Goal: Navigation & Orientation: Find specific page/section

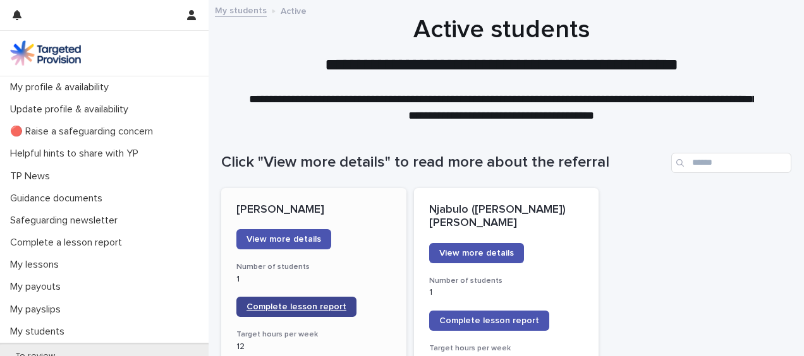
click at [293, 306] on span "Complete lesson report" at bounding box center [296, 307] width 100 height 9
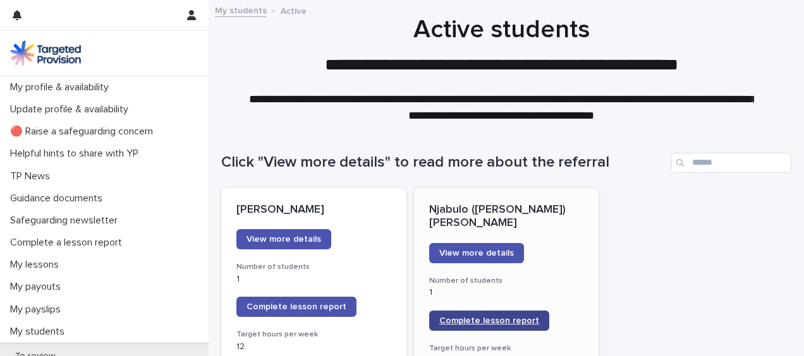
click at [481, 317] on span "Complete lesson report" at bounding box center [489, 321] width 100 height 9
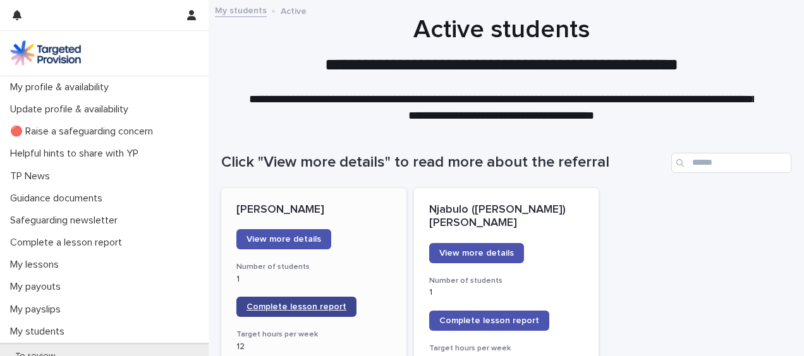
click at [289, 307] on span "Complete lesson report" at bounding box center [296, 307] width 100 height 9
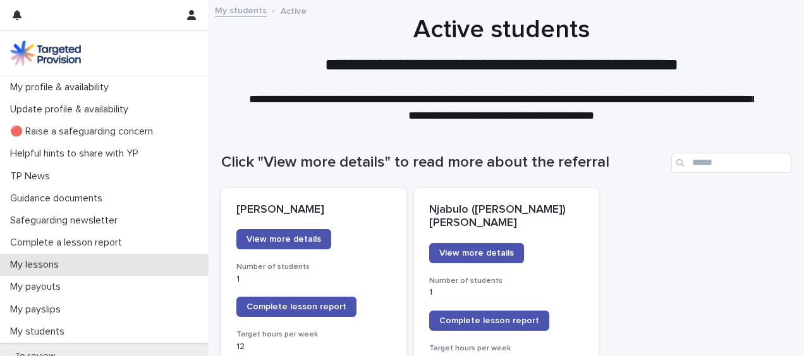
click at [71, 265] on div "My lessons" at bounding box center [104, 265] width 209 height 22
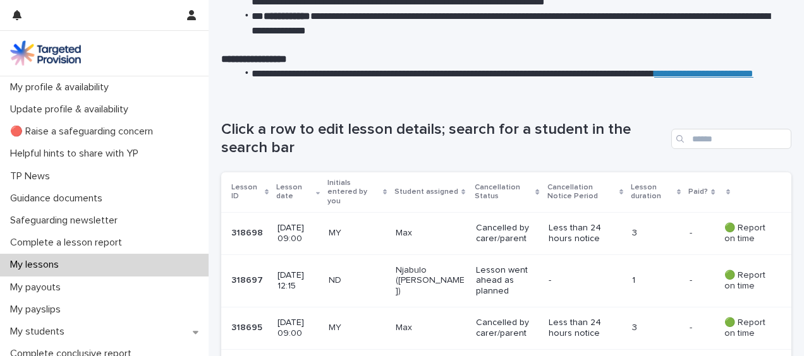
scroll to position [152, 0]
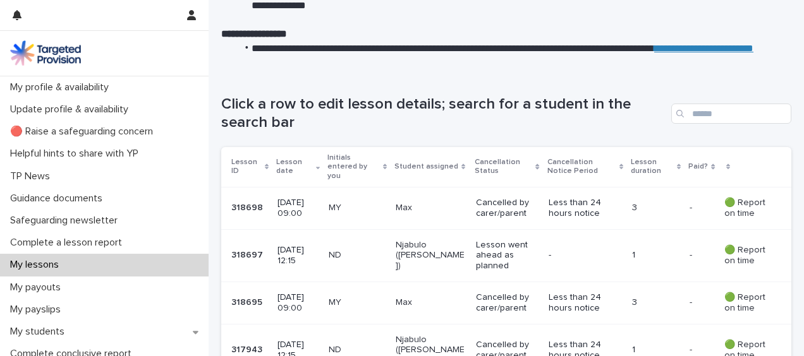
click at [243, 200] on p "318698" at bounding box center [248, 206] width 34 height 13
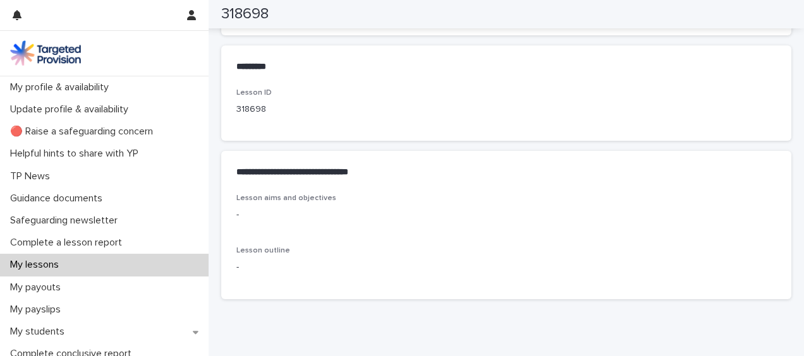
scroll to position [650, 0]
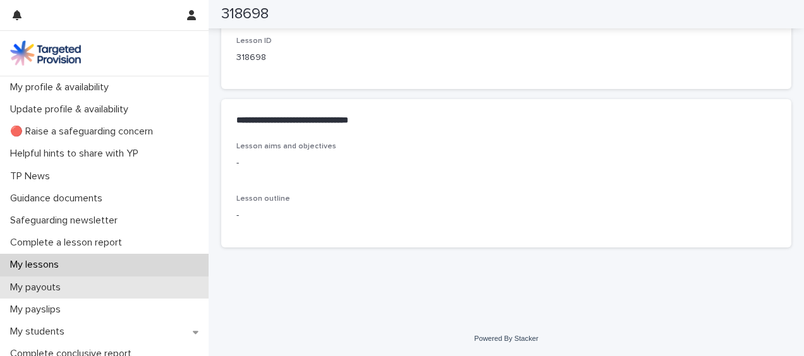
click at [37, 287] on p "My payouts" at bounding box center [38, 288] width 66 height 12
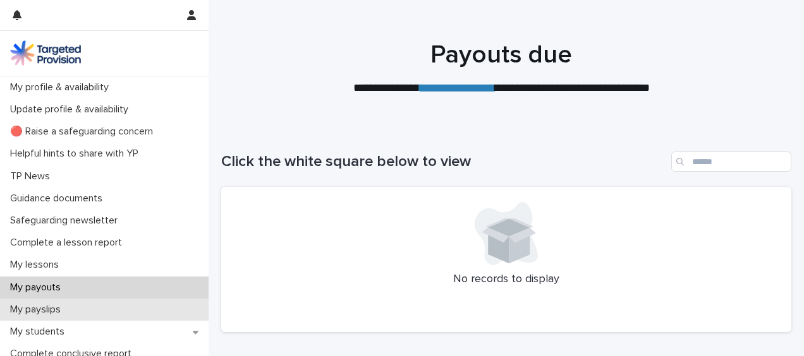
click at [37, 310] on p "My payslips" at bounding box center [38, 310] width 66 height 12
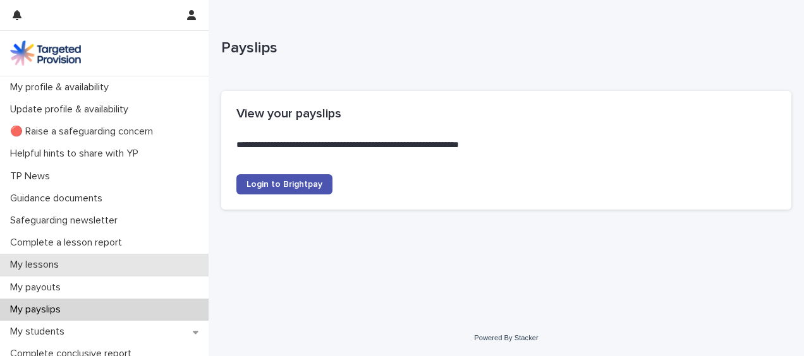
click at [42, 265] on p "My lessons" at bounding box center [37, 265] width 64 height 12
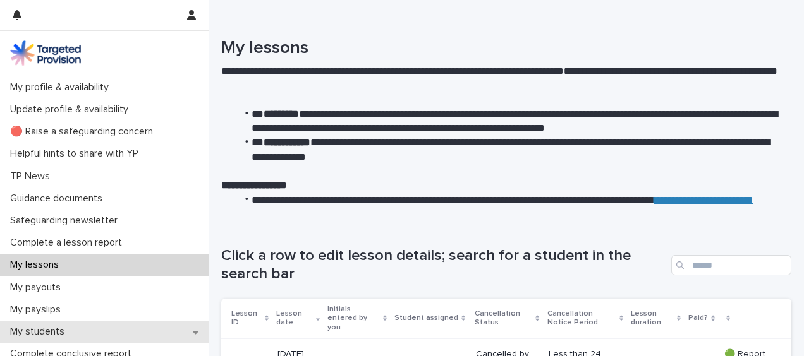
click at [44, 331] on p "My students" at bounding box center [40, 332] width 70 height 12
